Goal: Find specific page/section: Find specific page/section

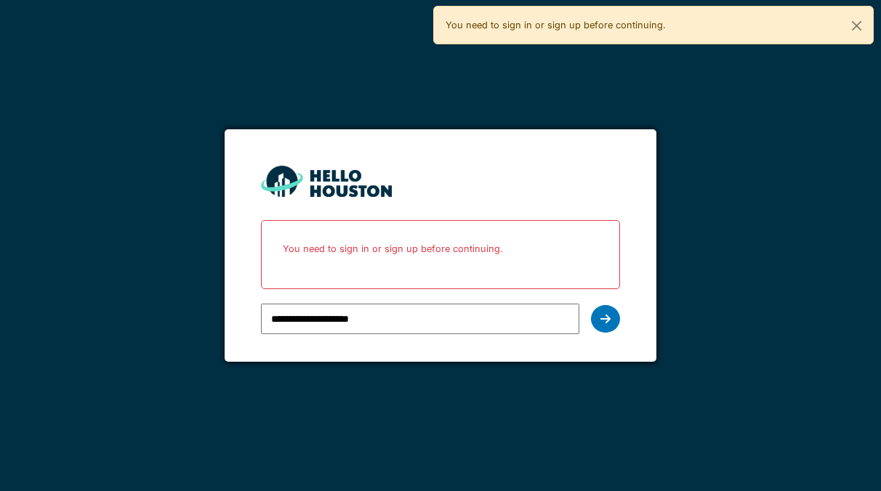
click at [601, 330] on div at bounding box center [605, 319] width 29 height 28
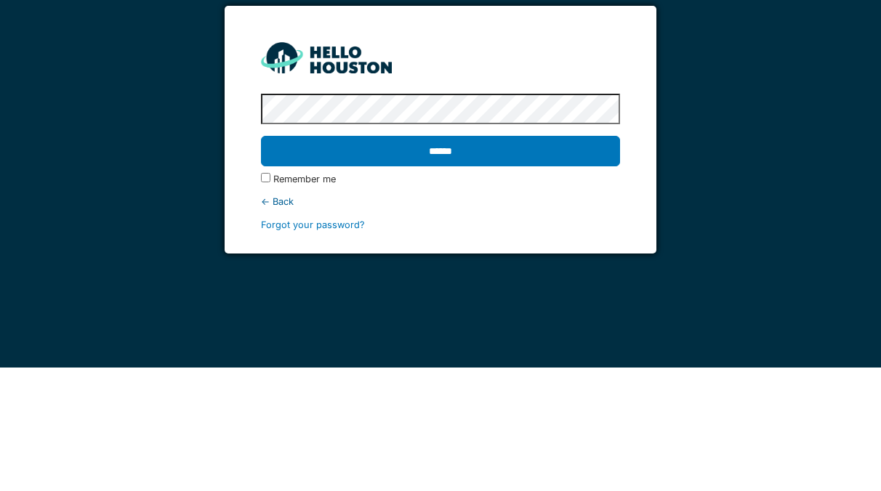
click at [494, 263] on input "******" at bounding box center [440, 275] width 358 height 31
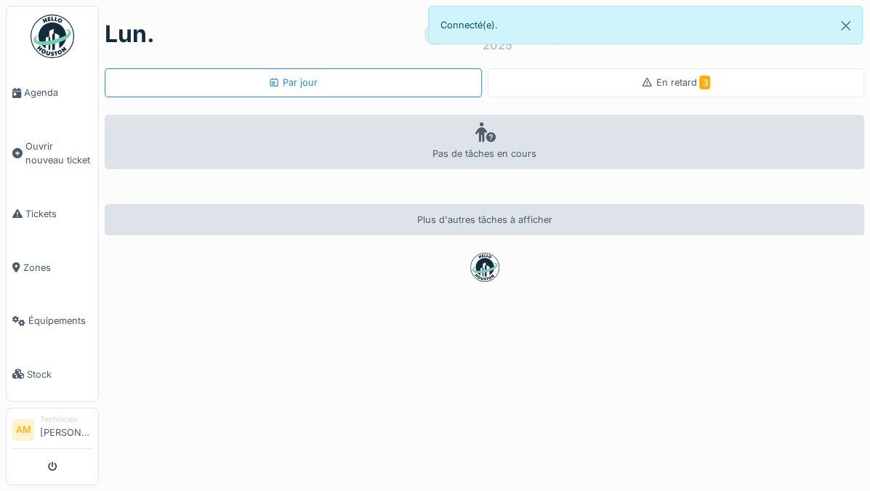
click at [50, 86] on span "Agenda" at bounding box center [58, 93] width 68 height 14
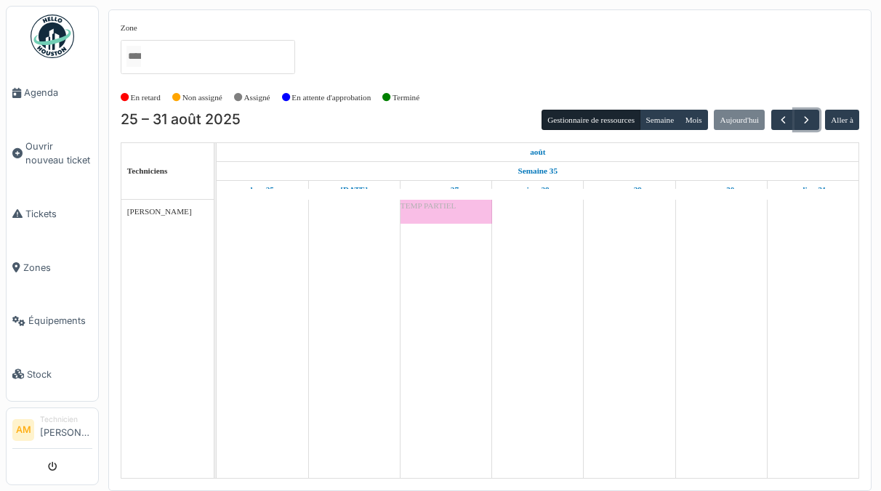
click at [798, 112] on button "button" at bounding box center [807, 120] width 24 height 21
click at [786, 110] on button "button" at bounding box center [783, 120] width 24 height 21
click at [784, 116] on span "button" at bounding box center [783, 120] width 12 height 12
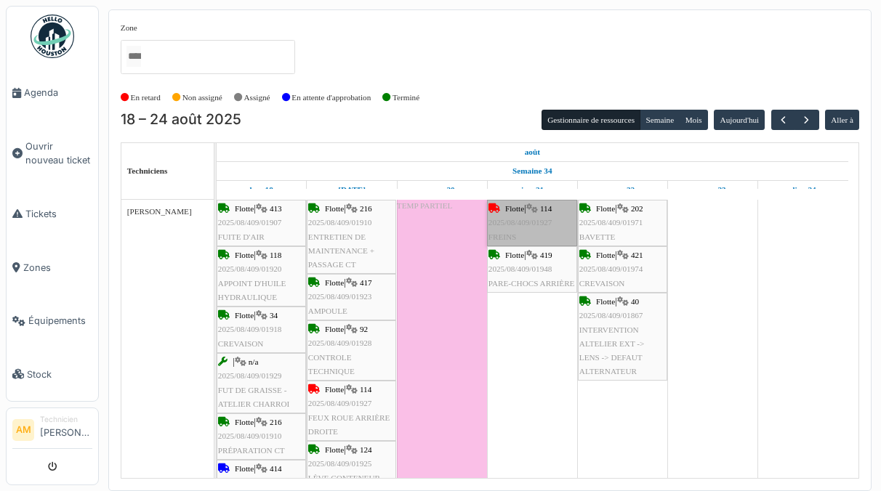
click at [532, 222] on link "Flotte | 114 2025/08/409/01927 FREINS" at bounding box center [532, 223] width 90 height 47
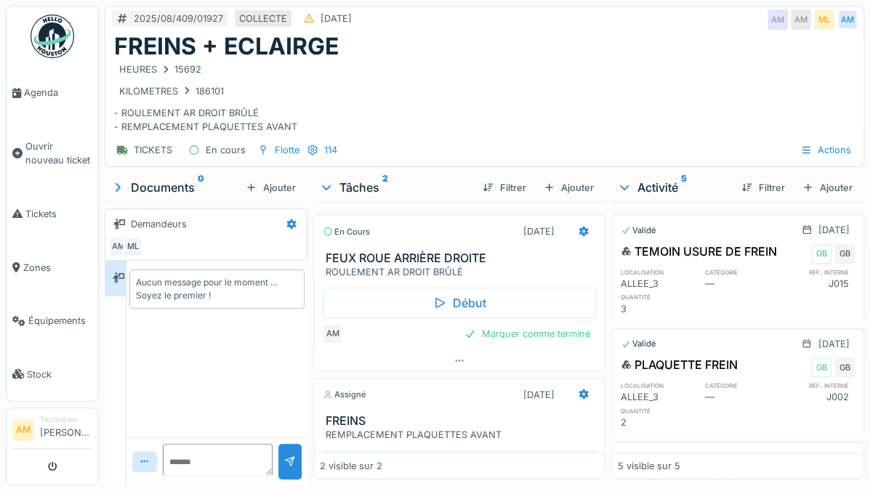
click at [441, 302] on div "Début" at bounding box center [459, 303] width 273 height 31
